Goal: Task Accomplishment & Management: Use online tool/utility

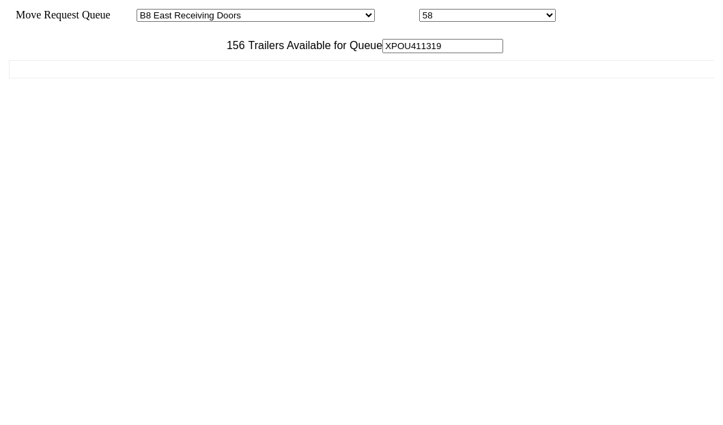
select select "536"
select select "8226"
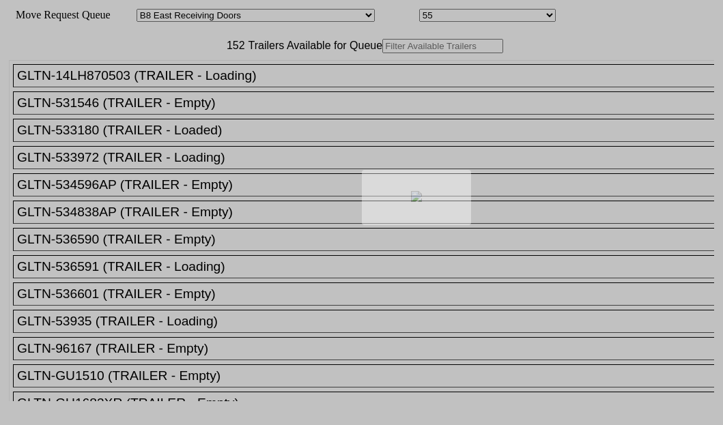
select select "536"
select select "8223"
click at [229, 86] on div at bounding box center [361, 212] width 723 height 425
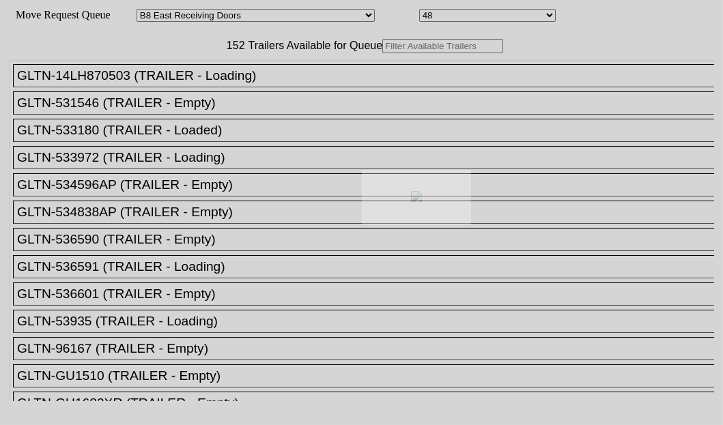
click at [228, 88] on div at bounding box center [361, 212] width 723 height 425
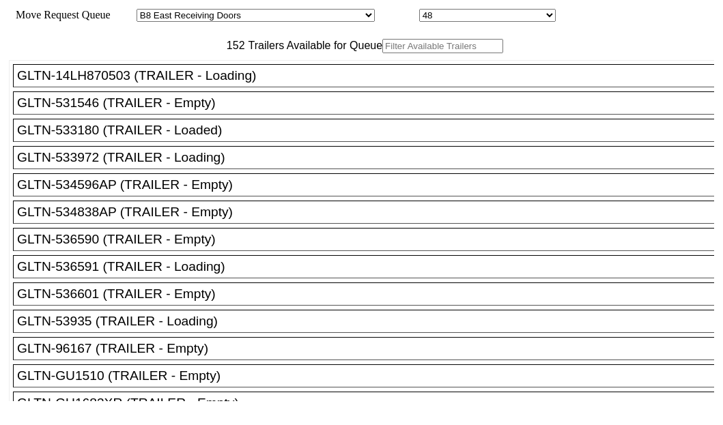
click at [382, 53] on input "text" at bounding box center [442, 46] width 121 height 14
paste input "XPOU414539"
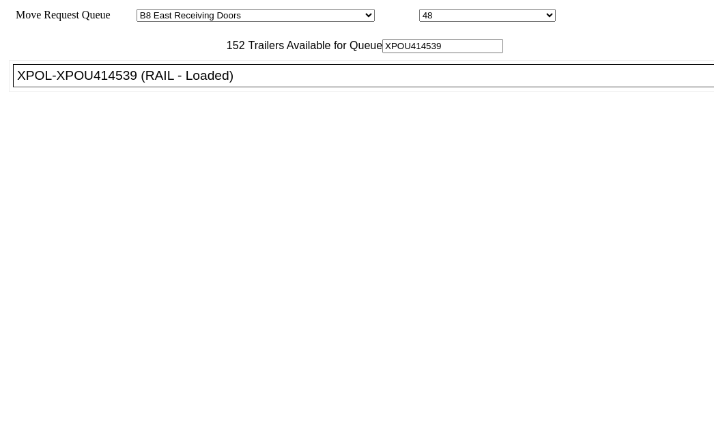
type input "XPOU414539"
click at [86, 83] on div "XPOL-XPOU414539 (RAIL - Loaded)" at bounding box center [369, 75] width 705 height 15
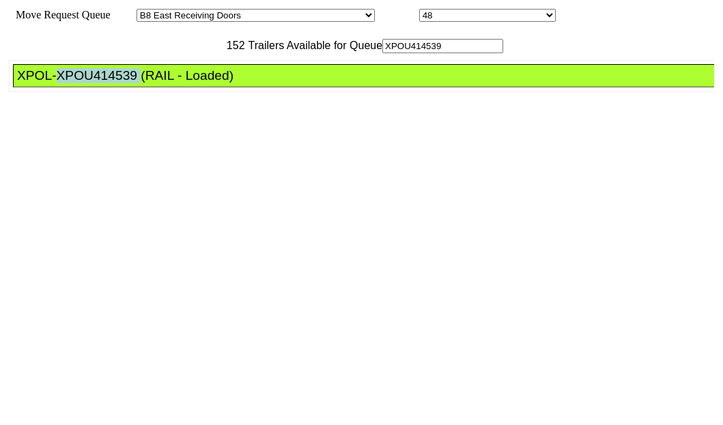
click at [86, 83] on div "XPOL-XPOU414539 (RAIL - Loaded)" at bounding box center [369, 75] width 705 height 15
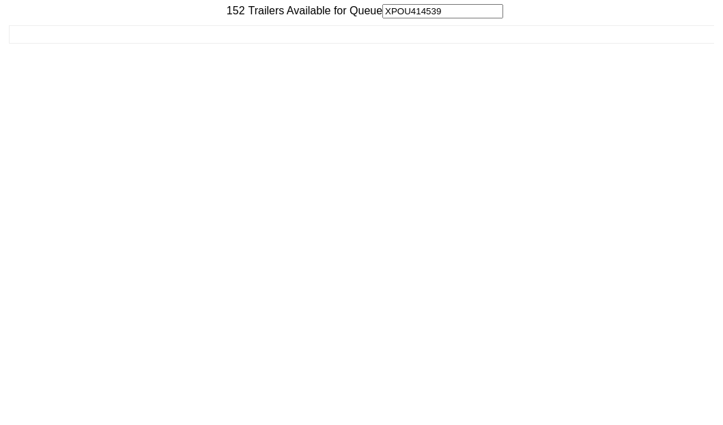
scroll to position [55, 0]
